Goal: Check status: Check status

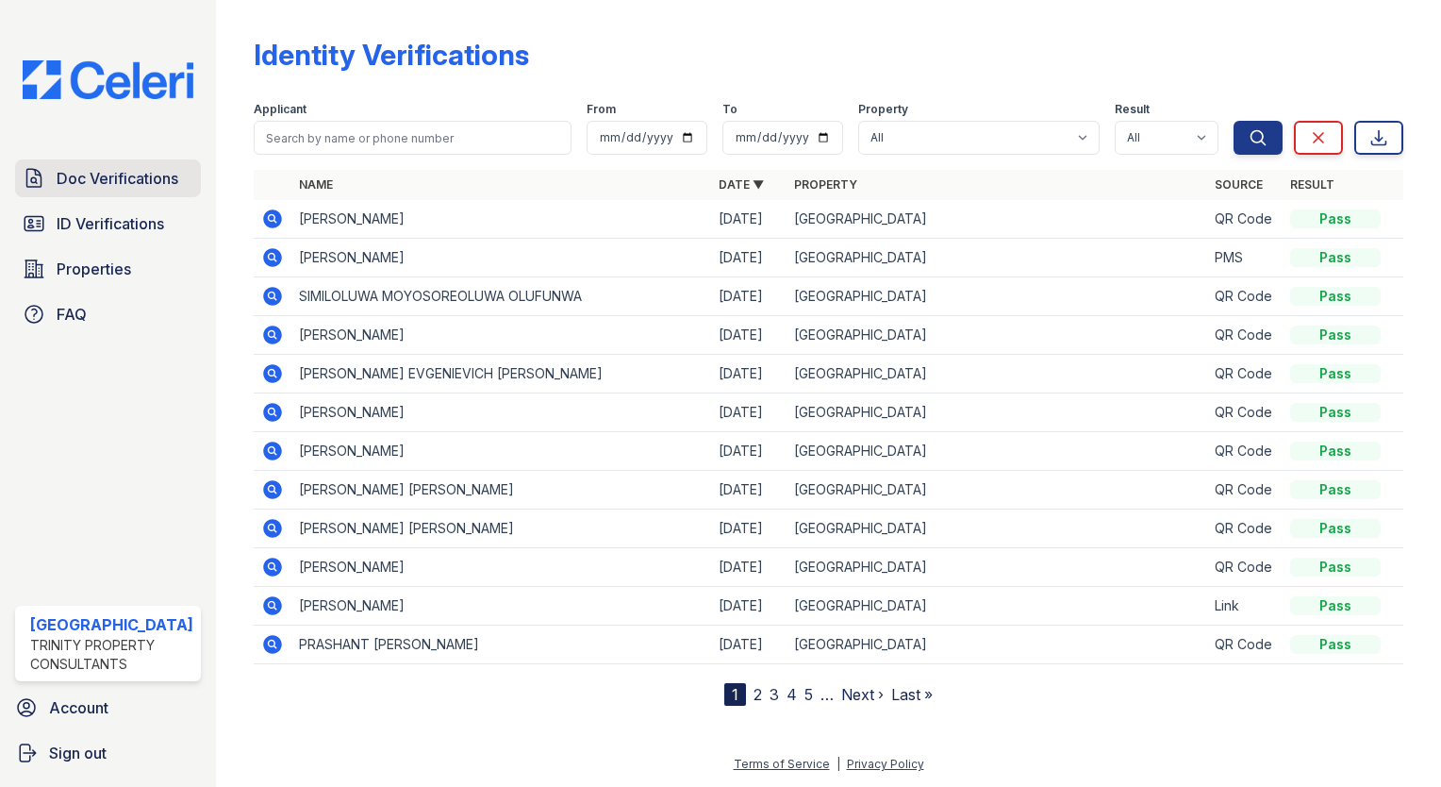
click at [91, 176] on span "Doc Verifications" at bounding box center [118, 178] width 122 height 23
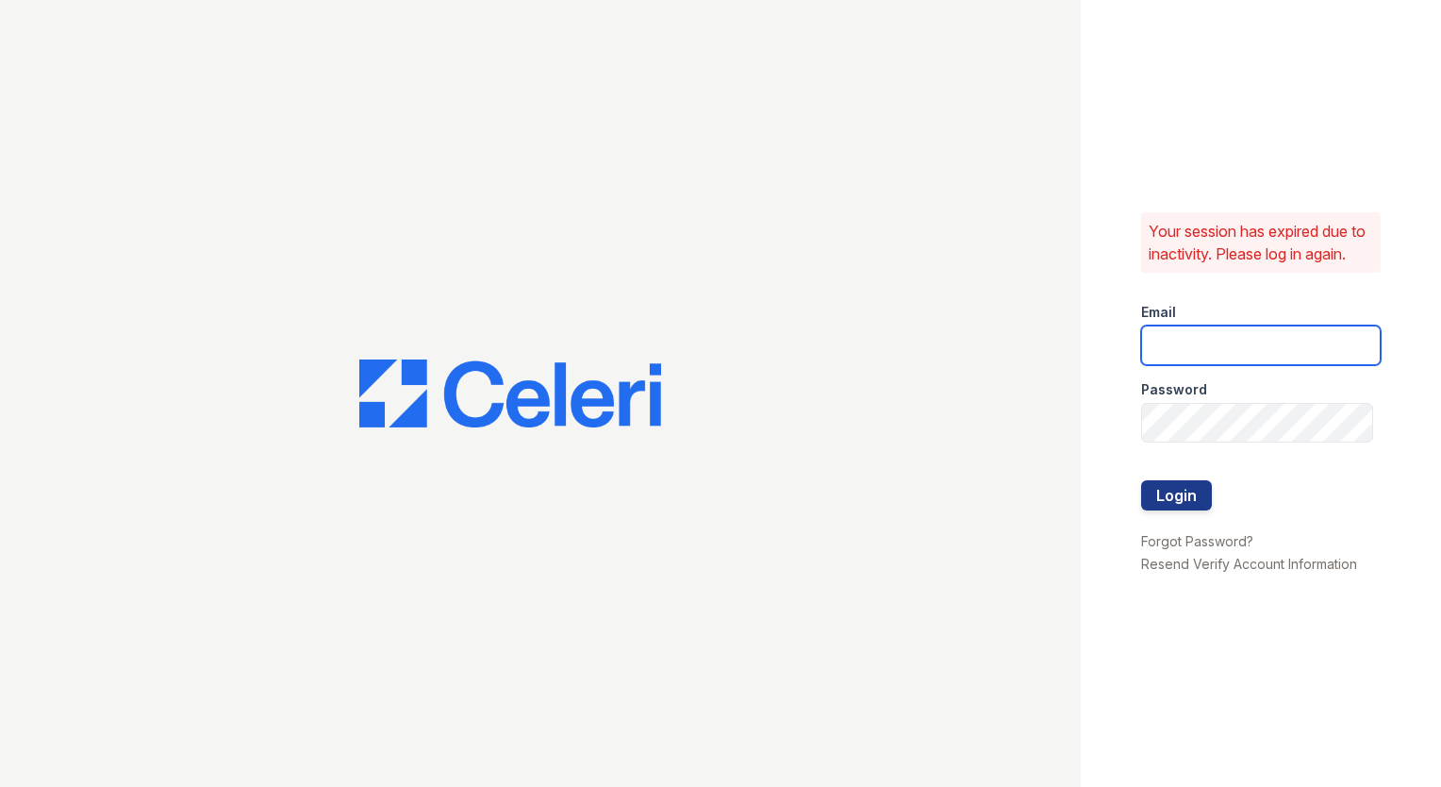
type input "[EMAIL_ADDRESS][DOMAIN_NAME]"
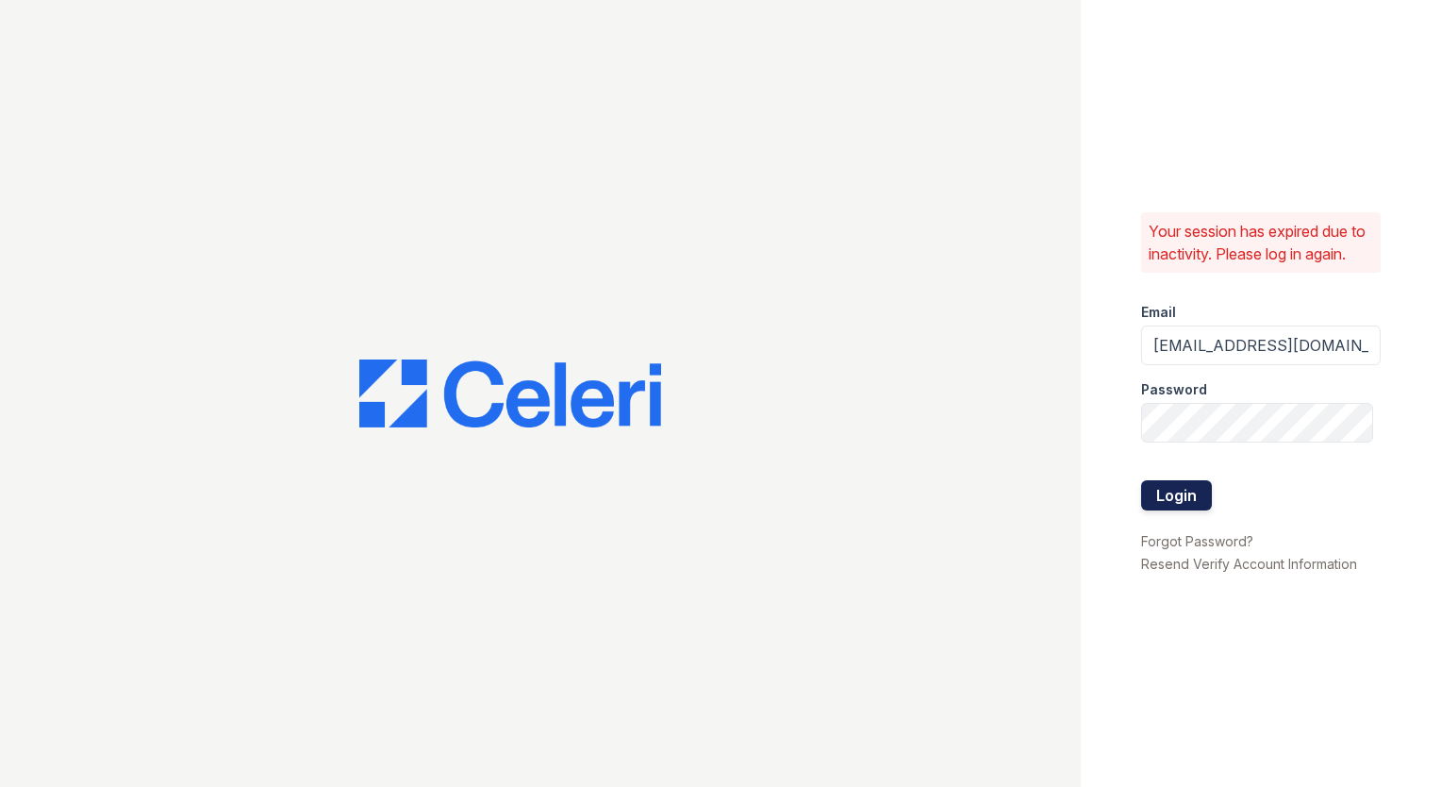
click at [1159, 506] on button "Login" at bounding box center [1176, 495] width 71 height 30
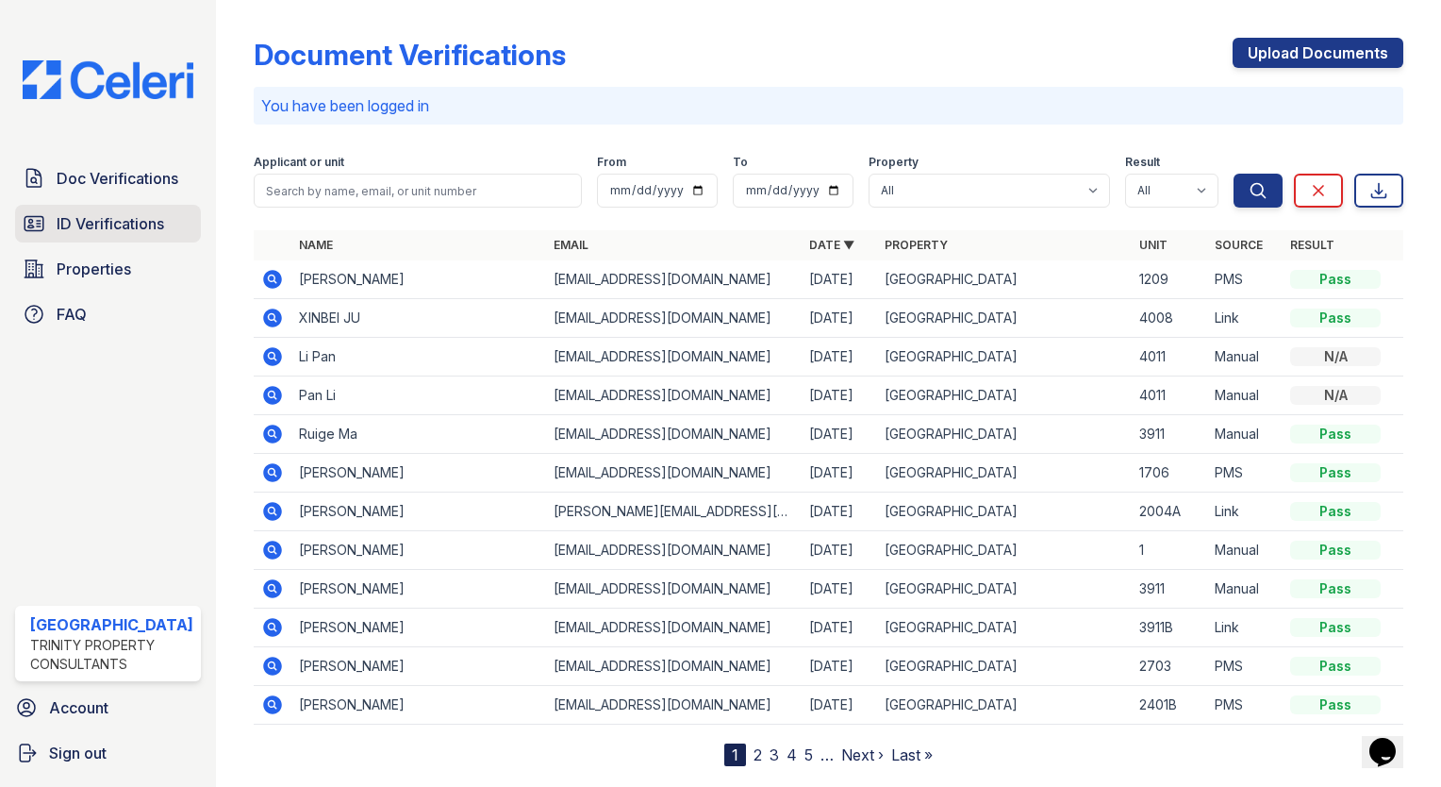
click at [143, 217] on span "ID Verifications" at bounding box center [111, 223] width 108 height 23
